Goal: Understand process/instructions

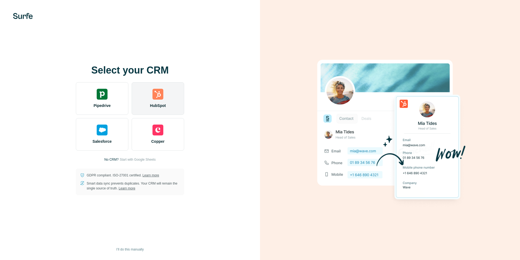
click at [155, 103] on span "HubSpot" at bounding box center [158, 105] width 16 height 5
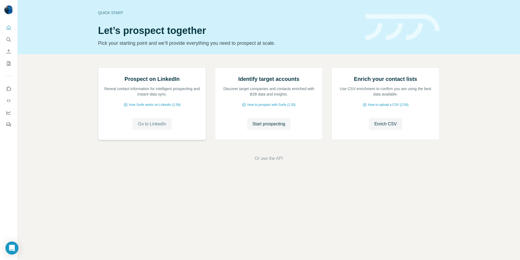
click at [145, 127] on span "Go to LinkedIn" at bounding box center [152, 124] width 28 height 7
click at [473, 6] on div "Quick start Let’s prospect together Pick your starting point and we’ll provide …" at bounding box center [269, 27] width 503 height 54
click at [0, 259] on div at bounding box center [0, 260] width 0 height 0
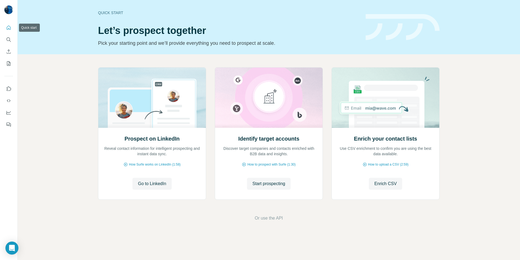
click at [11, 24] on button "Quick start" at bounding box center [8, 28] width 9 height 10
click at [153, 184] on span "Go to LinkedIn" at bounding box center [152, 183] width 28 height 7
click at [152, 183] on span "Go to LinkedIn" at bounding box center [152, 183] width 28 height 7
